Goal: Obtain resource: Download file/media

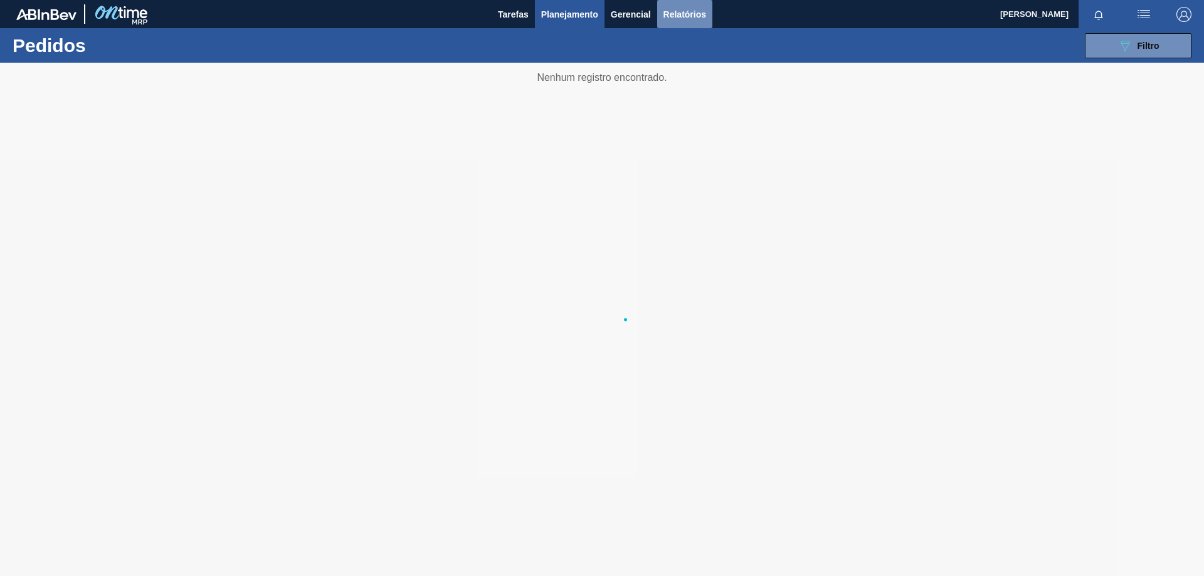
click at [693, 11] on span "Relatórios" at bounding box center [685, 14] width 43 height 15
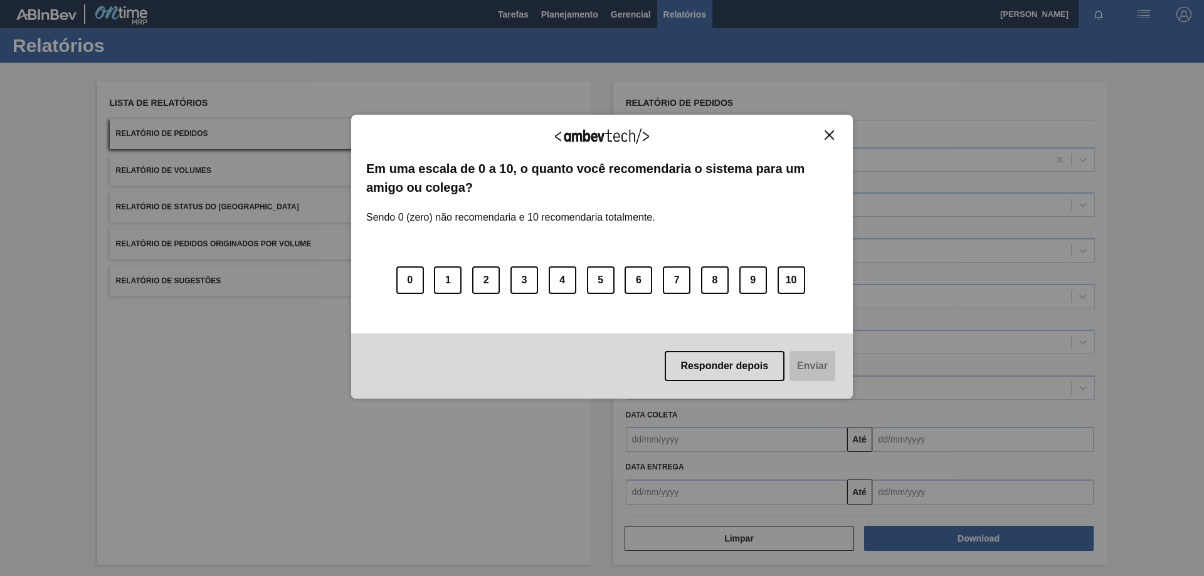
click at [667, 309] on div "0 1 2 3 4 5 6 7 8 9 10" at bounding box center [602, 272] width 472 height 99
click at [751, 379] on button "Responder depois" at bounding box center [725, 366] width 120 height 30
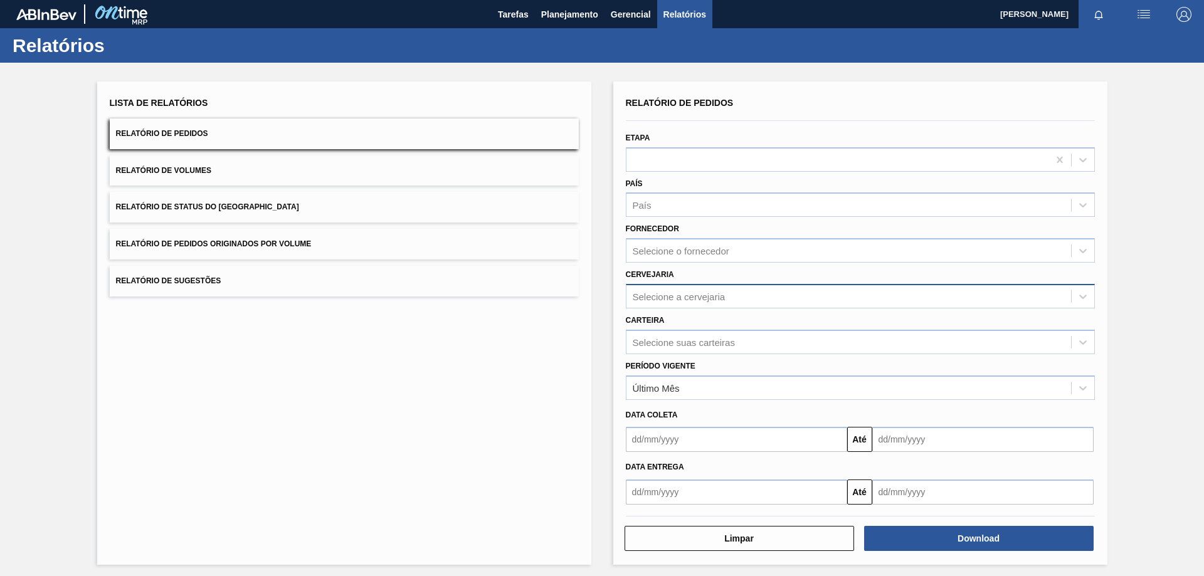
click at [692, 305] on div "Selecione a cervejaria" at bounding box center [849, 296] width 445 height 18
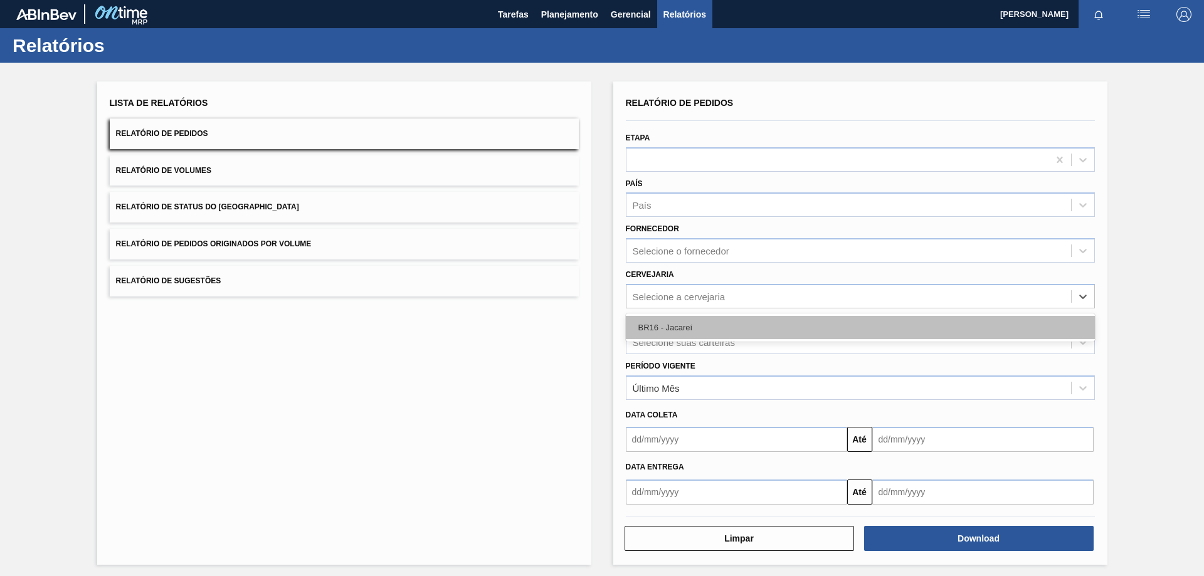
click at [667, 325] on div "BR16 - Jacareí" at bounding box center [860, 327] width 469 height 23
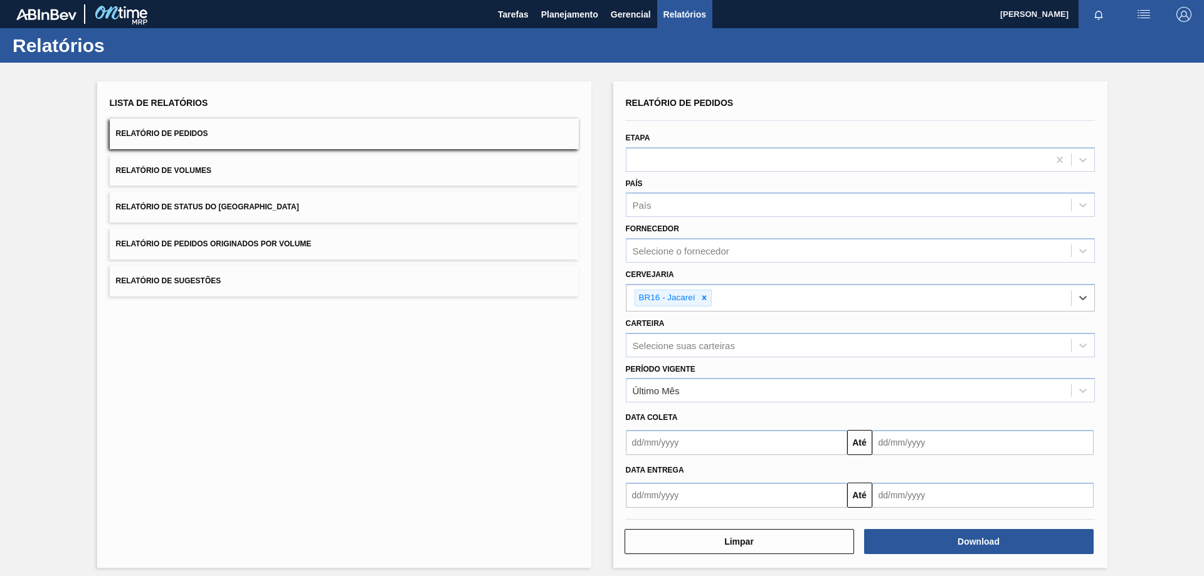
click at [677, 332] on div "Carteira Selecione suas carteiras" at bounding box center [860, 336] width 469 height 43
click at [677, 351] on div "Selecione suas carteiras" at bounding box center [849, 345] width 445 height 18
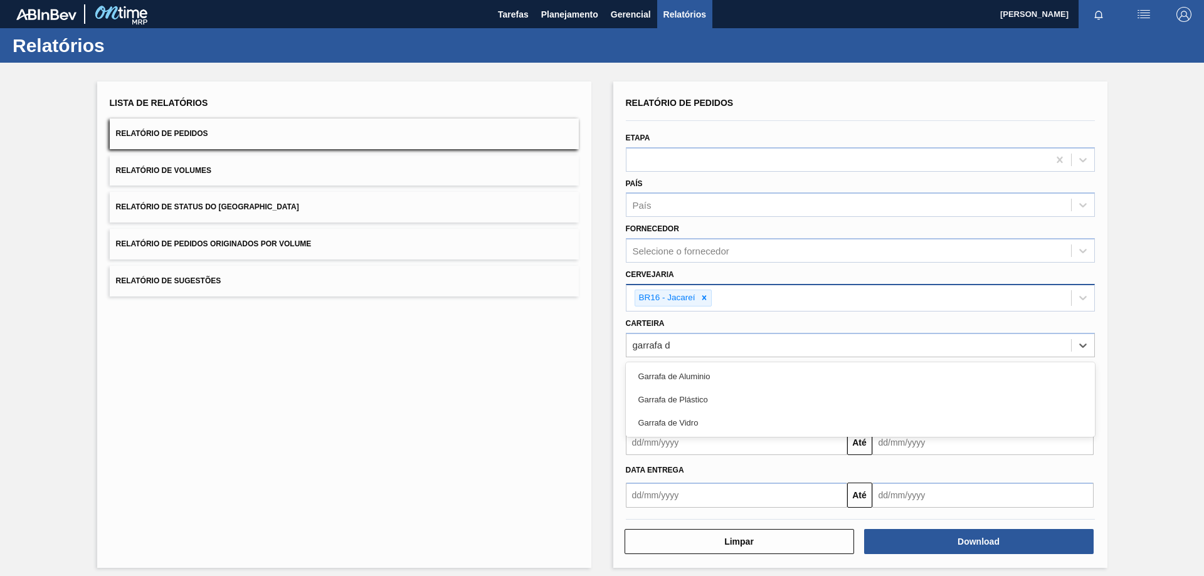
type input "garrafa de"
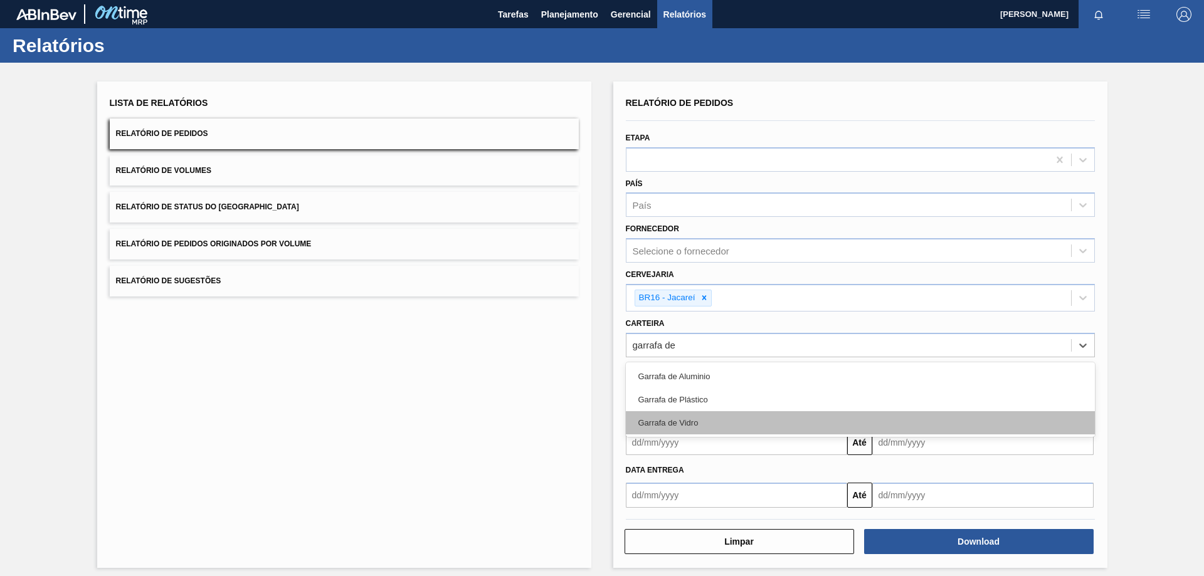
click at [682, 418] on div "Garrafa de Vidro" at bounding box center [860, 422] width 469 height 23
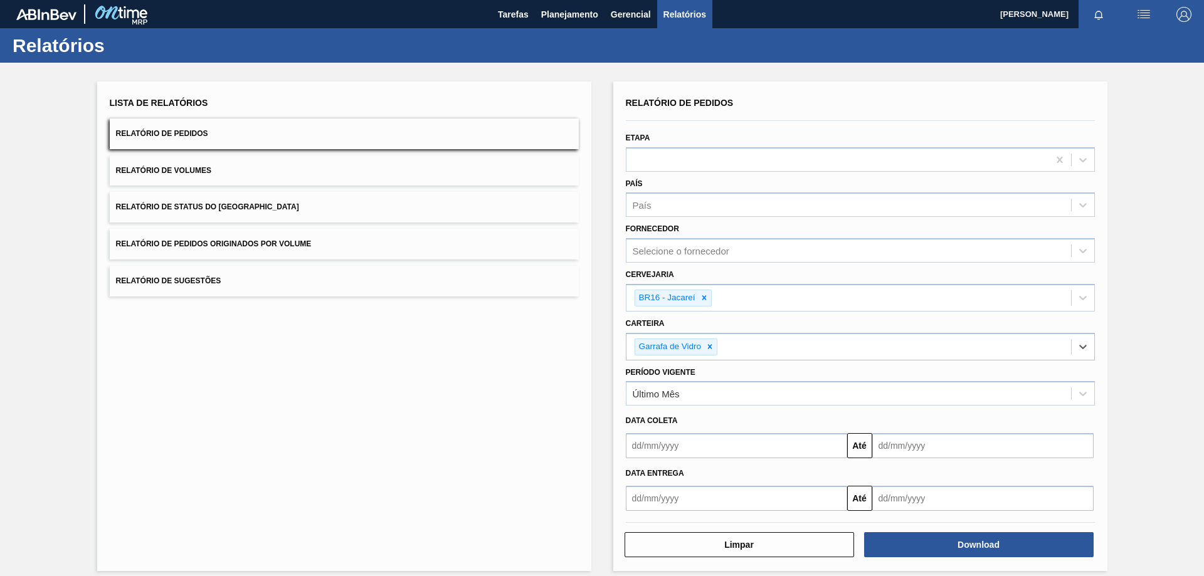
click at [696, 445] on input "text" at bounding box center [736, 445] width 221 height 25
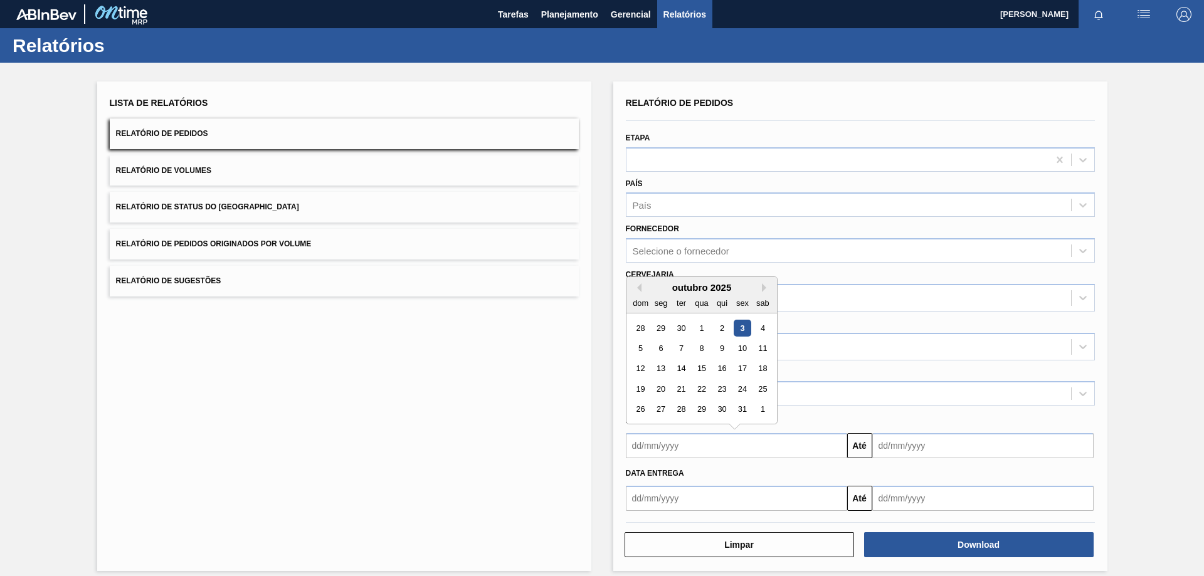
drag, startPoint x: 738, startPoint y: 329, endPoint x: 842, endPoint y: 378, distance: 115.0
click at [738, 329] on div "3" at bounding box center [742, 328] width 17 height 17
type input "[DATE]"
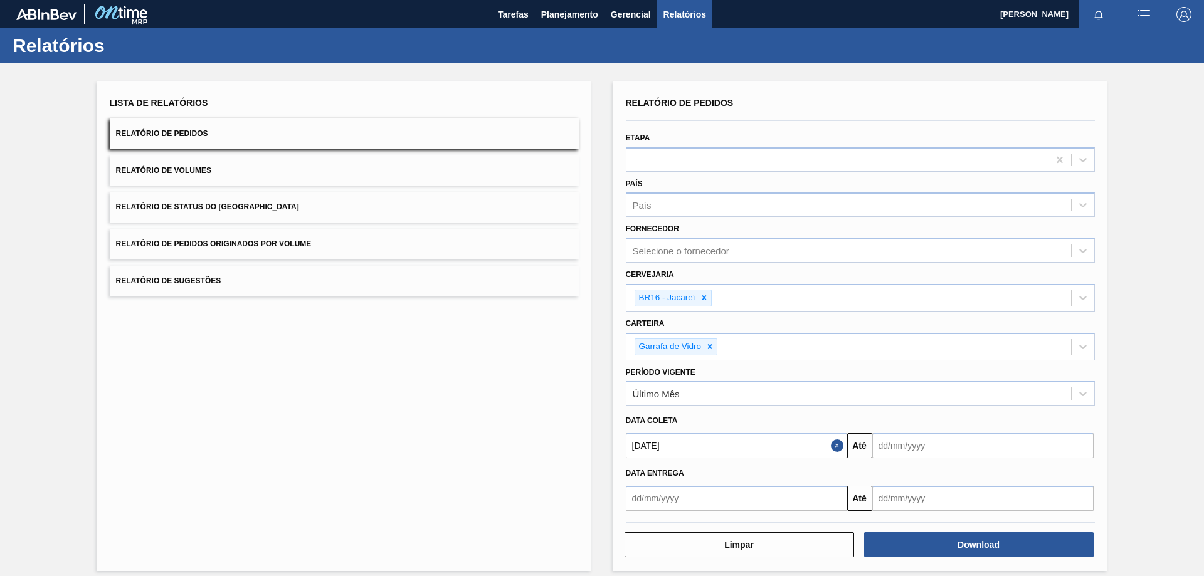
click at [958, 445] on input "text" at bounding box center [982, 445] width 221 height 25
drag, startPoint x: 995, startPoint y: 409, endPoint x: 996, endPoint y: 438, distance: 29.5
click at [995, 409] on div "31" at bounding box center [988, 409] width 17 height 17
type input "[DATE]"
click at [991, 567] on div "Relatório de Pedidos Etapa País País Fornecedor Selecione o fornecedor Cervejar…" at bounding box center [860, 327] width 494 height 490
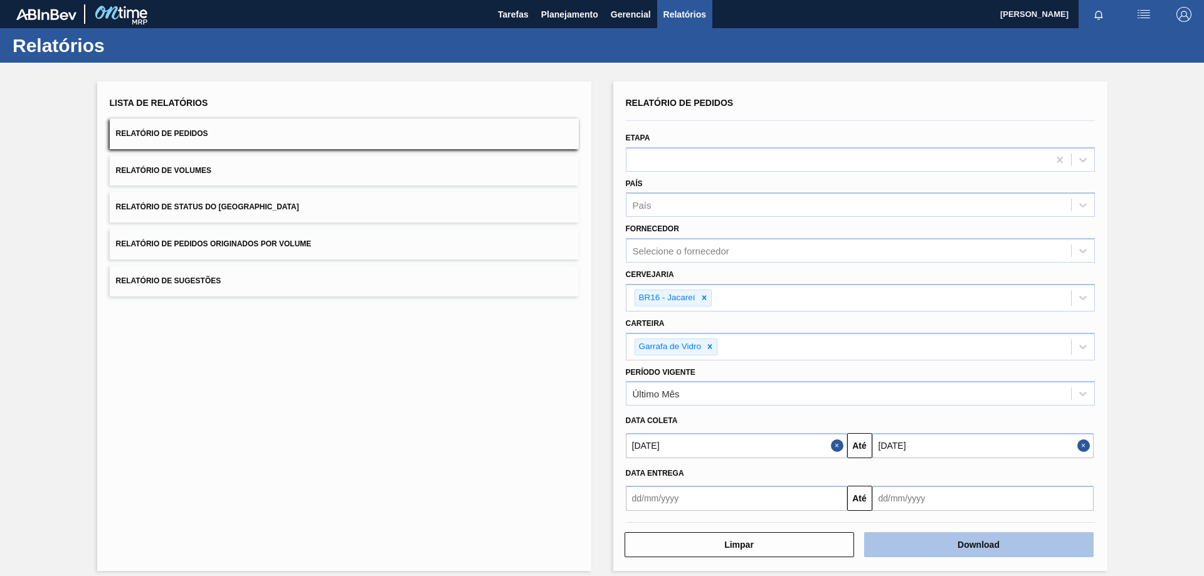
click at [984, 553] on button "Download" at bounding box center [979, 545] width 230 height 25
